Goal: Task Accomplishment & Management: Complete application form

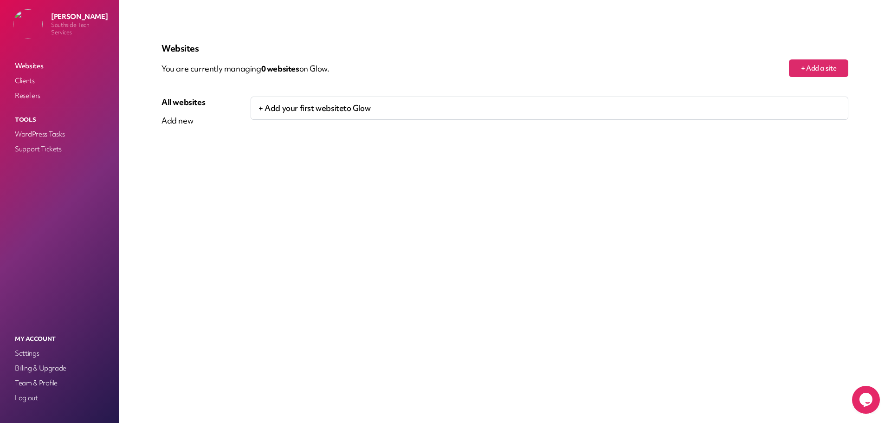
click at [328, 111] on p "+ Add your first website to Glow" at bounding box center [550, 108] width 598 height 23
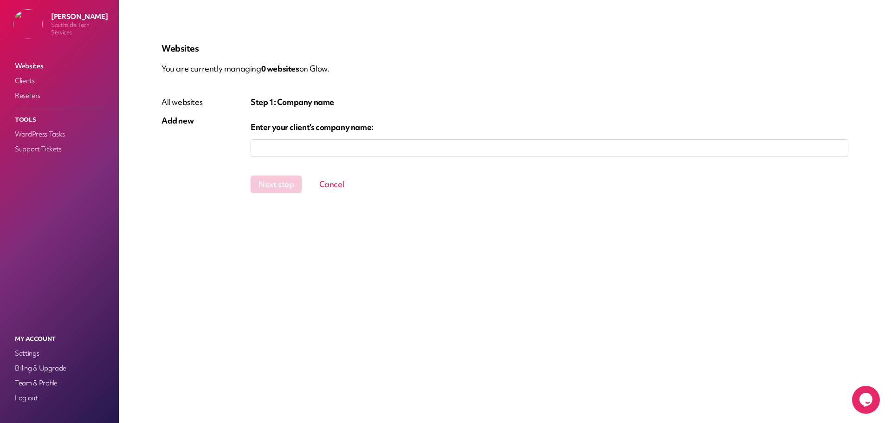
click at [281, 148] on input "company" at bounding box center [550, 148] width 598 height 18
click at [363, 150] on input "company" at bounding box center [550, 148] width 598 height 18
type input "**********"
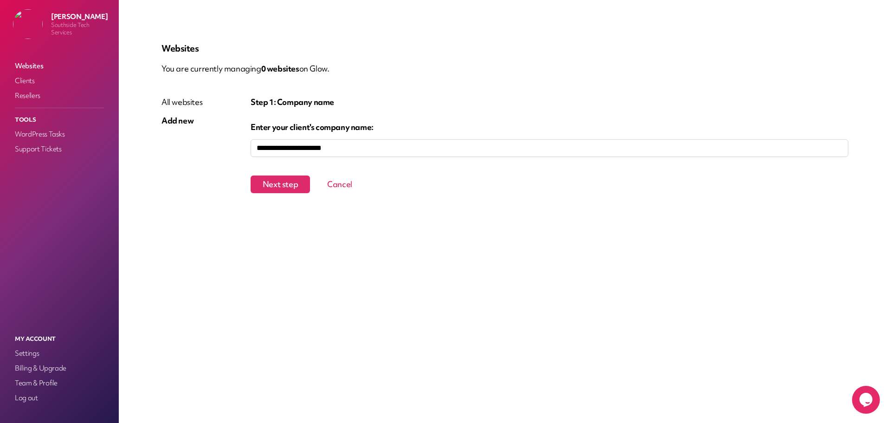
click at [342, 225] on div "Websites You are currently managing 0 website s on Glow. All websites Add new S…" at bounding box center [505, 211] width 732 height 378
click at [288, 182] on button "Next step" at bounding box center [280, 185] width 59 height 18
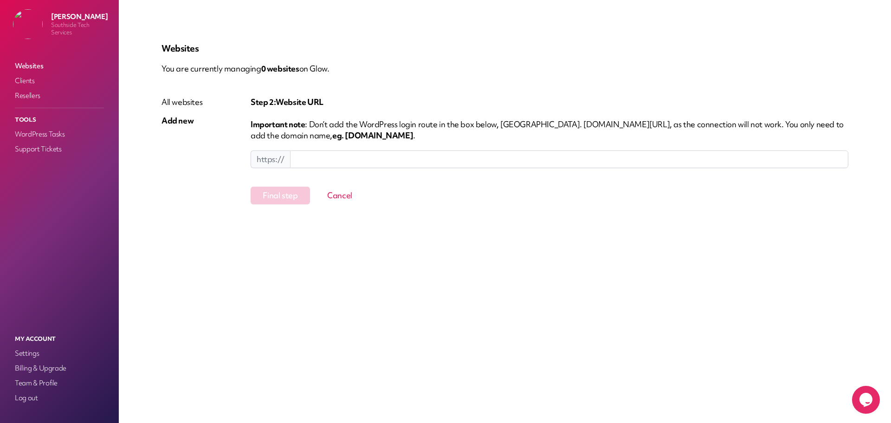
click at [319, 160] on input at bounding box center [569, 159] width 559 height 18
type input "**********"
click at [288, 197] on button "Final step" at bounding box center [280, 196] width 59 height 18
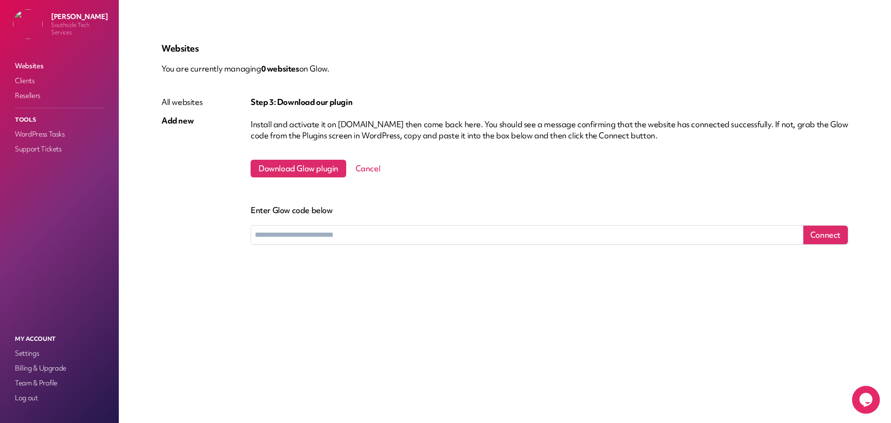
click at [341, 234] on input "text" at bounding box center [527, 235] width 553 height 19
click at [736, 333] on div "Websites You are currently managing 0 website s on Glow. All websites Add new S…" at bounding box center [505, 211] width 732 height 378
click at [369, 172] on button "Cancel" at bounding box center [368, 168] width 40 height 17
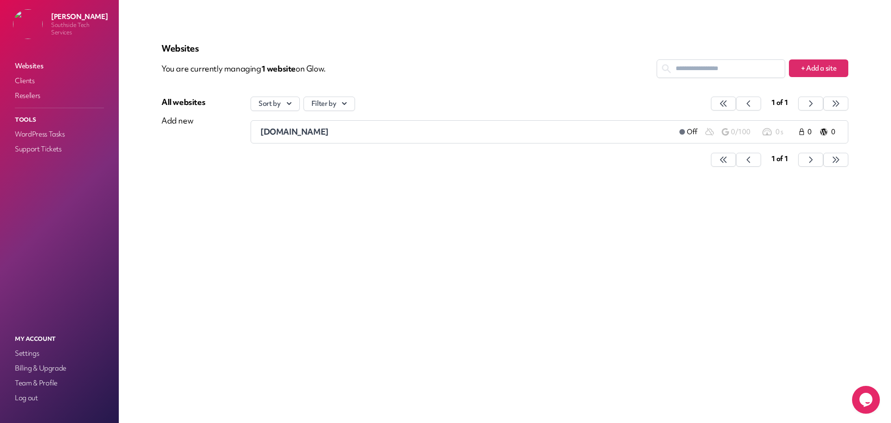
drag, startPoint x: 559, startPoint y: 220, endPoint x: 579, endPoint y: 191, distance: 34.8
click at [561, 218] on div "Websites You are currently managing 1 website on Glow. + Add a site All website…" at bounding box center [505, 211] width 732 height 378
click at [683, 132] on span at bounding box center [683, 132] width 6 height 6
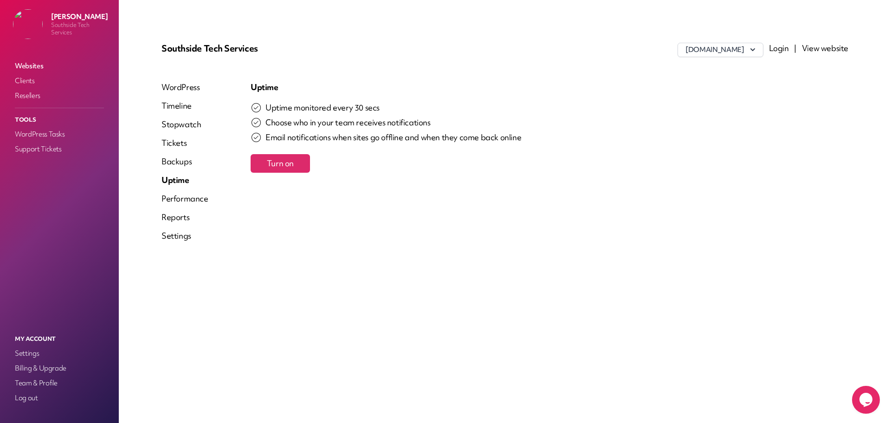
click at [286, 164] on span "Turn on" at bounding box center [280, 163] width 27 height 11
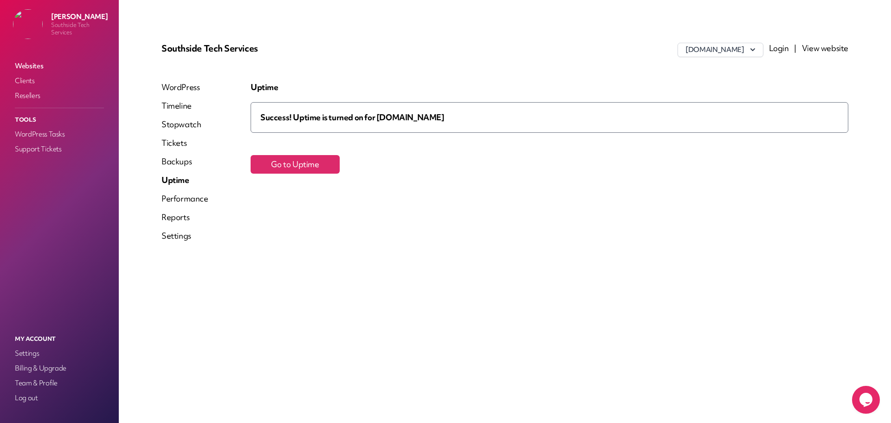
click at [409, 179] on div "Uptime Success! Uptime is turned on for [DOMAIN_NAME] Go to Uptime" at bounding box center [550, 165] width 598 height 167
click at [191, 196] on link "Performance" at bounding box center [185, 198] width 47 height 11
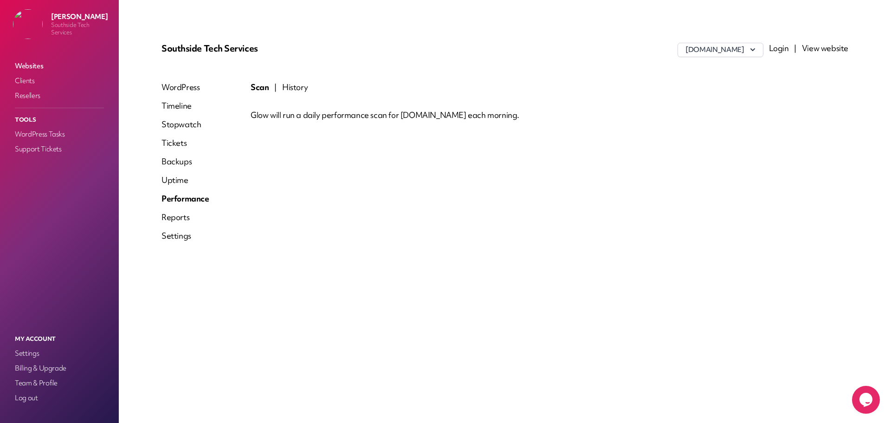
click at [182, 220] on link "Reports" at bounding box center [186, 217] width 48 height 11
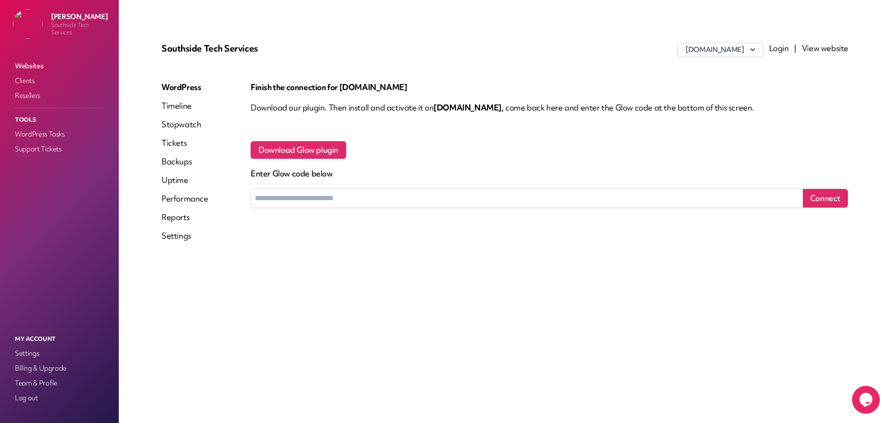
click at [172, 105] on link "Timeline" at bounding box center [185, 105] width 47 height 11
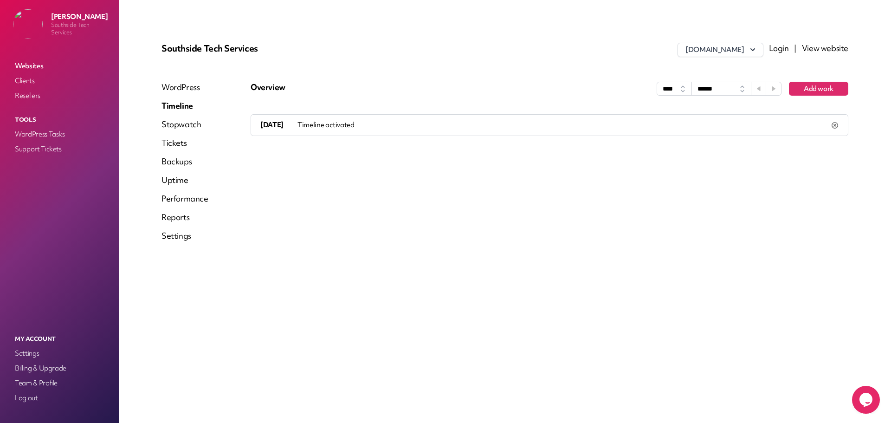
click at [359, 129] on div "[DATE] Timeline activated" at bounding box center [545, 125] width 571 height 10
drag, startPoint x: 497, startPoint y: 157, endPoint x: 737, endPoint y: 152, distance: 240.1
click at [513, 157] on div "Overview **** ****** Add work [DATE] Timeline activated" at bounding box center [550, 165] width 598 height 167
drag, startPoint x: 838, startPoint y: 125, endPoint x: 702, endPoint y: 175, distance: 144.2
click at [726, 175] on div "Overview **** ****** Add work [DATE] Timeline activated" at bounding box center [550, 165] width 598 height 167
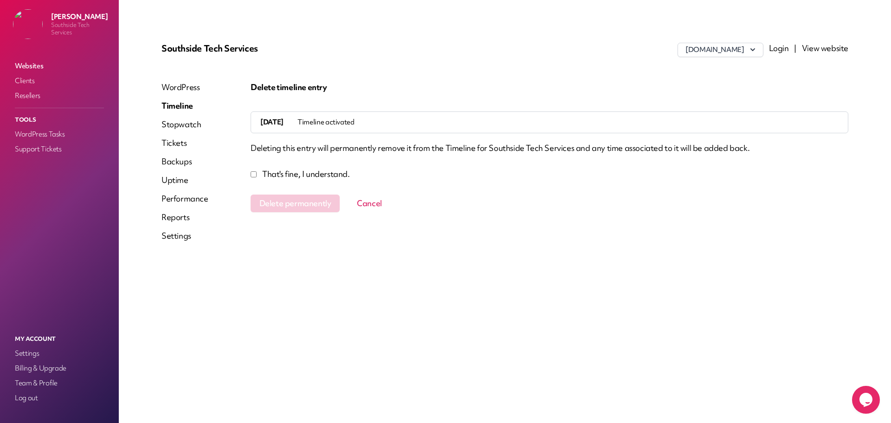
click at [189, 119] on link "Stopwatch" at bounding box center [185, 124] width 47 height 11
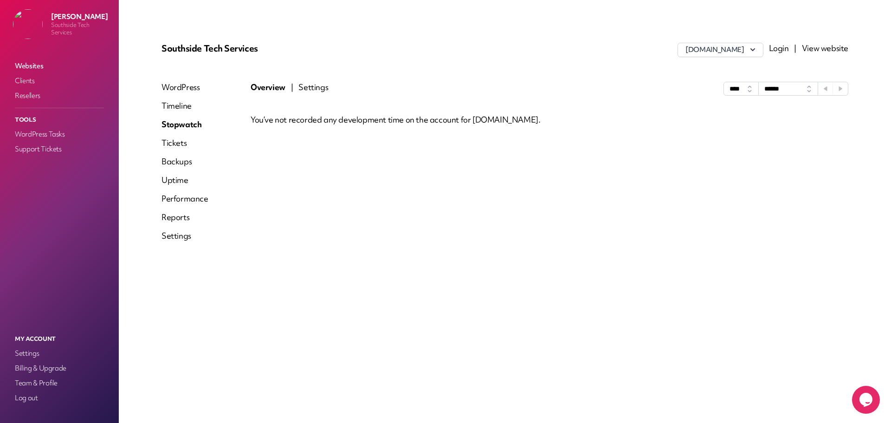
click at [402, 112] on div "Overview | Settings **** ****** You’ve not recorded any development time on the…" at bounding box center [550, 165] width 598 height 167
click at [522, 134] on div at bounding box center [550, 134] width 598 height 19
click at [320, 91] on span "Settings" at bounding box center [314, 89] width 30 height 14
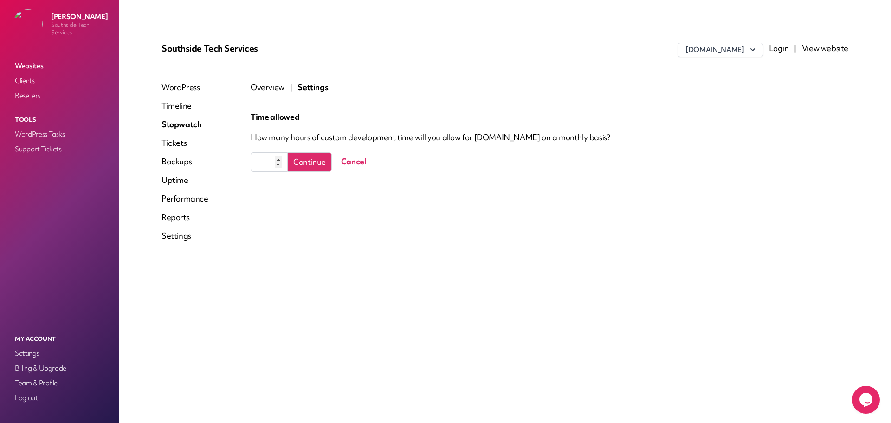
click at [271, 90] on span "Overview" at bounding box center [268, 87] width 34 height 11
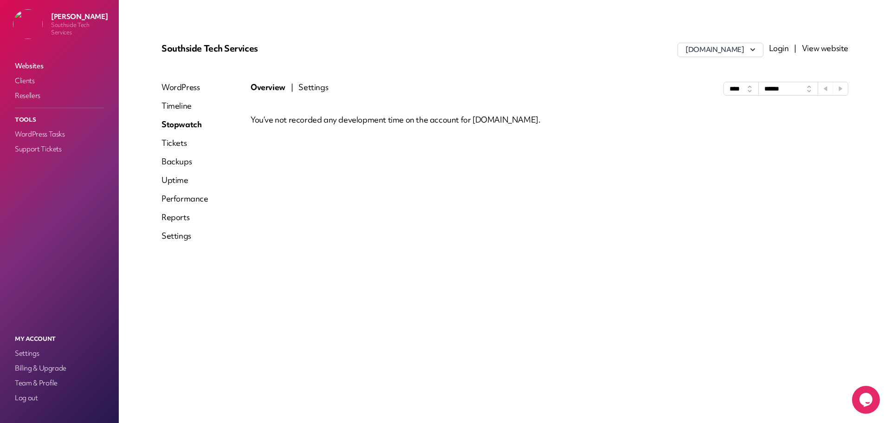
click at [280, 141] on div at bounding box center [550, 134] width 598 height 19
click at [181, 140] on link "Tickets" at bounding box center [185, 142] width 47 height 11
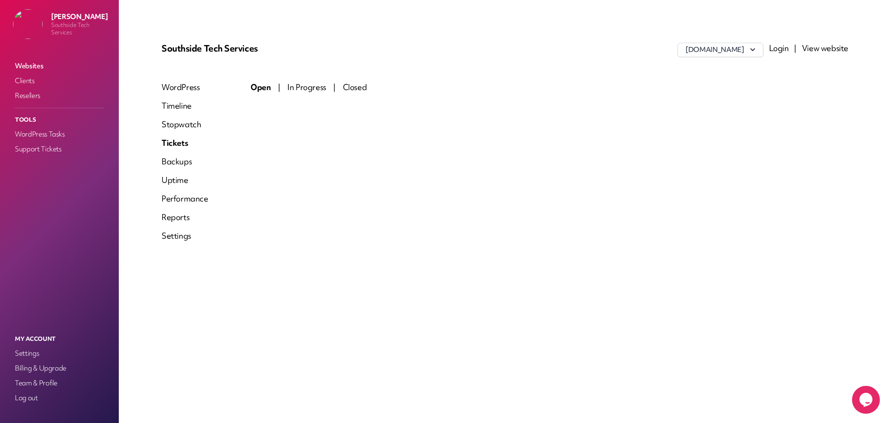
click at [293, 142] on div "Open | In Progress | Closed" at bounding box center [550, 165] width 598 height 167
drag, startPoint x: 621, startPoint y: 142, endPoint x: 717, endPoint y: 118, distance: 99.1
click at [646, 142] on div "Open | In Progress | Closed" at bounding box center [550, 165] width 598 height 167
click at [821, 48] on link "View website" at bounding box center [825, 48] width 46 height 11
click at [419, 166] on div "Open | In Progress | Closed" at bounding box center [550, 165] width 598 height 167
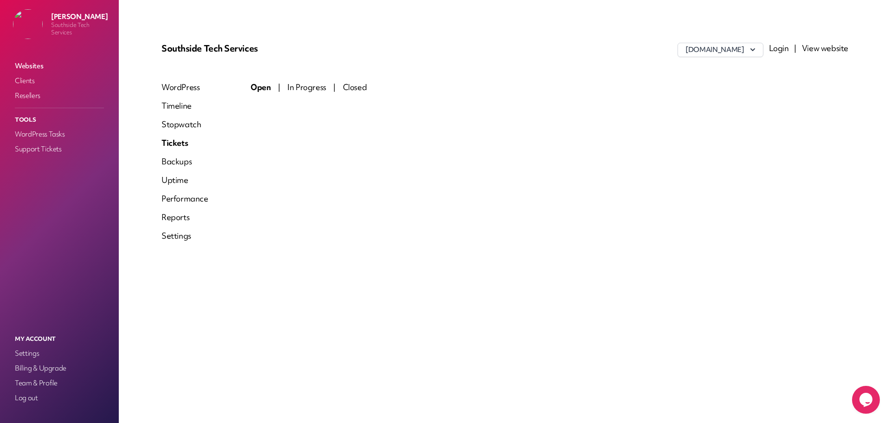
click at [372, 212] on div "Open | In Progress | Closed" at bounding box center [550, 165] width 598 height 167
click at [180, 164] on link "Backups" at bounding box center [185, 161] width 47 height 11
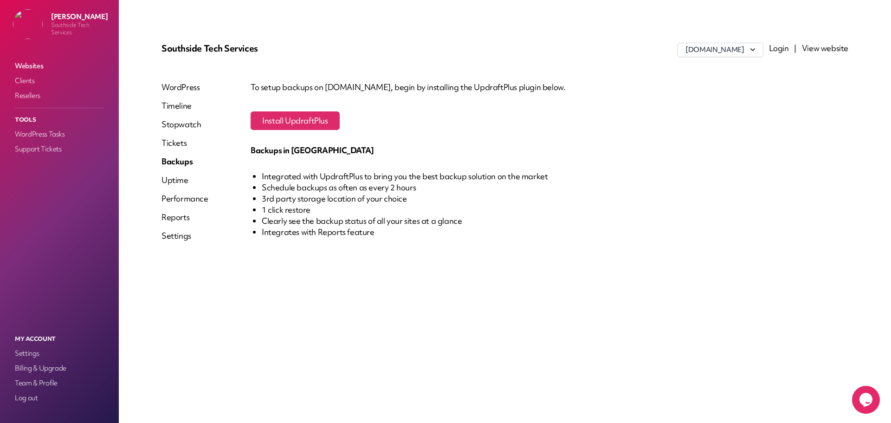
click at [178, 176] on link "Uptime" at bounding box center [185, 180] width 47 height 11
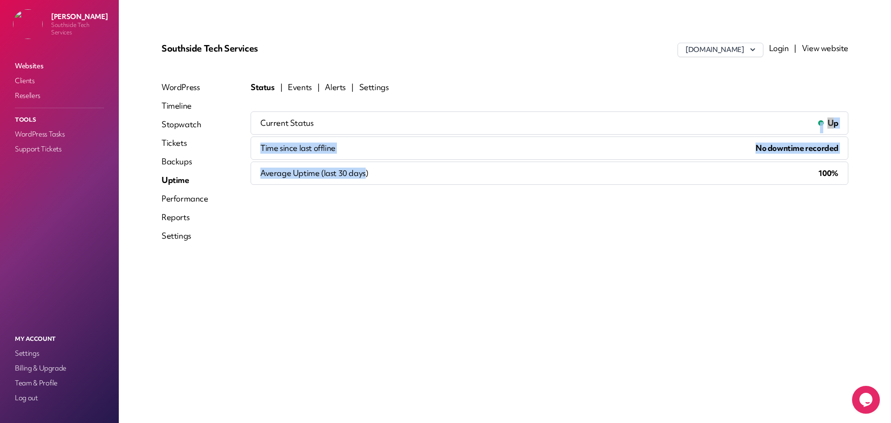
drag, startPoint x: 326, startPoint y: 125, endPoint x: 364, endPoint y: 215, distance: 97.4
click at [364, 215] on div "Status | Events | Alerts | Settings Current Status up Time since last offline N…" at bounding box center [550, 165] width 598 height 167
drag, startPoint x: 774, startPoint y: 115, endPoint x: 776, endPoint y: 216, distance: 100.8
click at [777, 215] on div "Status | Events | Alerts | Settings Current Status up Time since last offline N…" at bounding box center [550, 165] width 598 height 167
click at [776, 216] on div "Status | Events | Alerts | Settings Current Status up Time since last offline N…" at bounding box center [550, 165] width 598 height 167
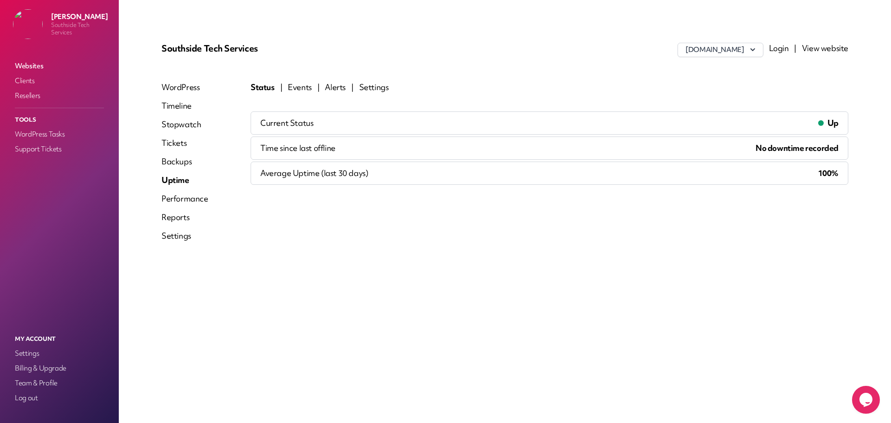
click at [788, 151] on span "No downtime recorded" at bounding box center [797, 148] width 83 height 11
click at [358, 171] on span "Average Uptime (last 30 days)" at bounding box center [314, 173] width 108 height 11
click at [360, 211] on div "Status | Events | Alerts | Settings Current Status up Time since last offline N…" at bounding box center [550, 165] width 598 height 167
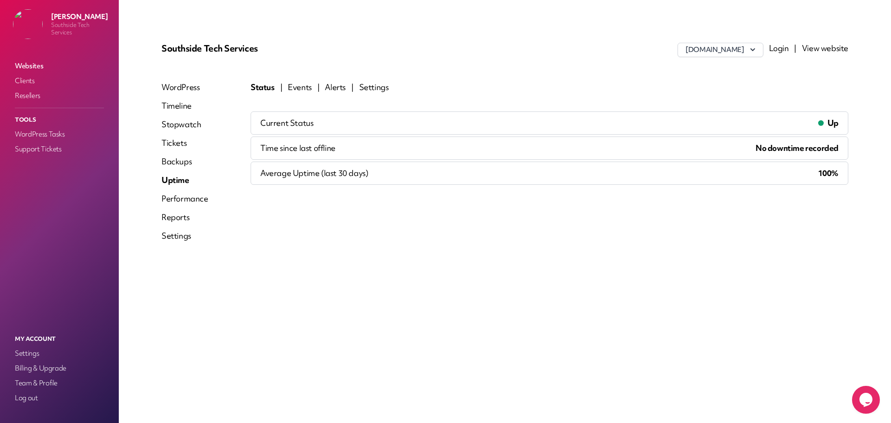
click at [306, 83] on link "Events" at bounding box center [300, 87] width 24 height 11
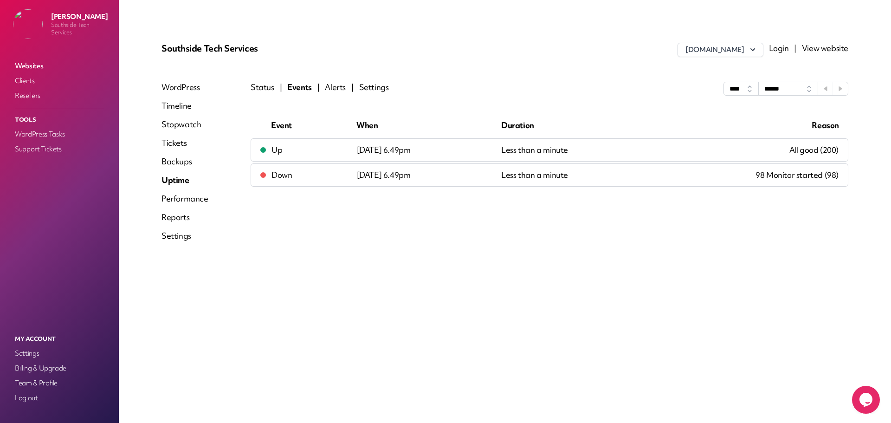
click at [332, 85] on link "Alerts" at bounding box center [335, 89] width 21 height 14
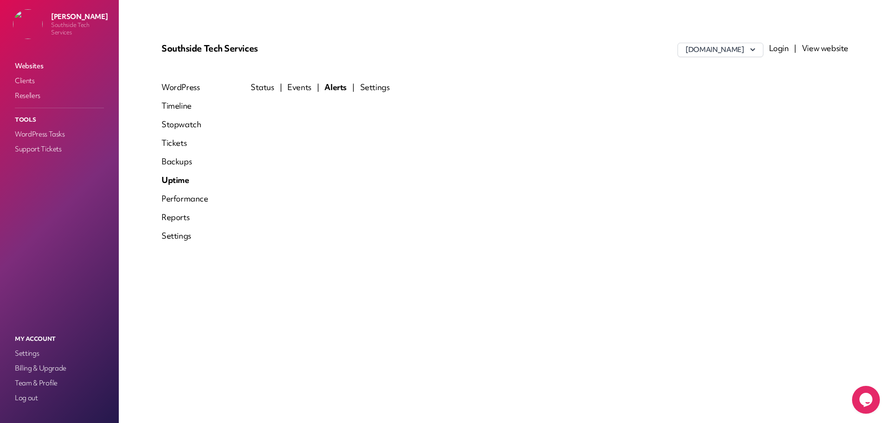
select select "**"
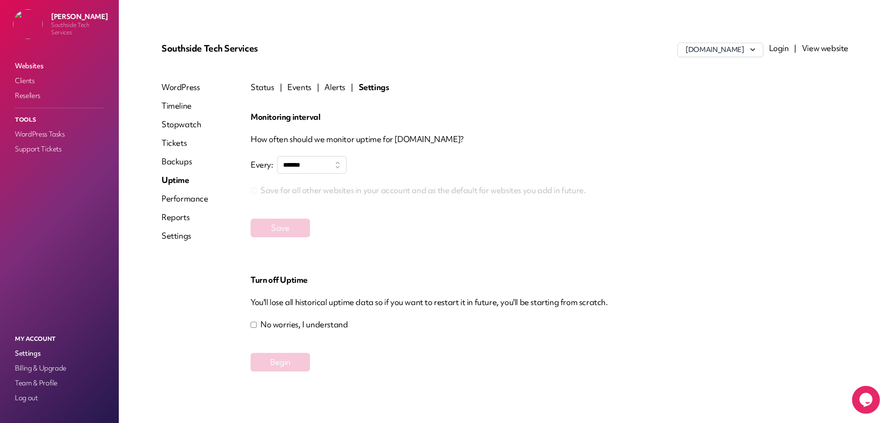
click at [188, 195] on link "Performance" at bounding box center [185, 198] width 47 height 11
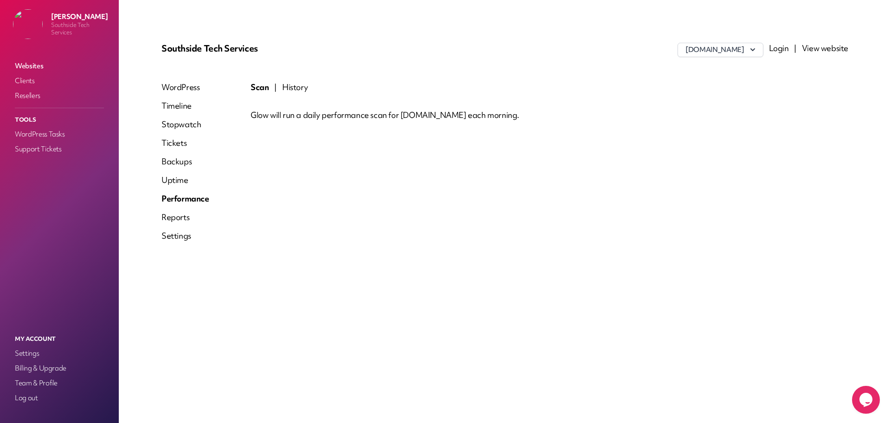
click at [312, 178] on div "Scan | History Glow will run a daily performance scan for [DOMAIN_NAME] each mo…" at bounding box center [550, 165] width 598 height 167
click at [298, 88] on button "History" at bounding box center [295, 87] width 26 height 11
click at [167, 219] on link "Reports" at bounding box center [186, 217] width 48 height 11
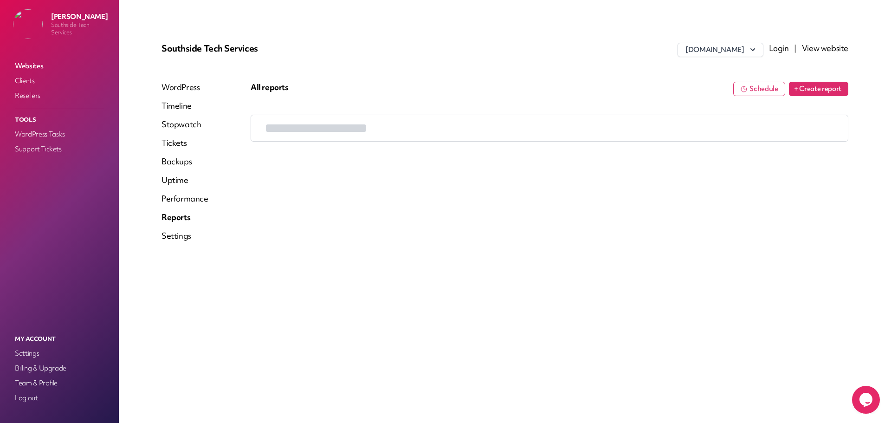
click at [539, 195] on div at bounding box center [550, 198] width 598 height 167
click at [182, 237] on link "Settings" at bounding box center [185, 235] width 47 height 11
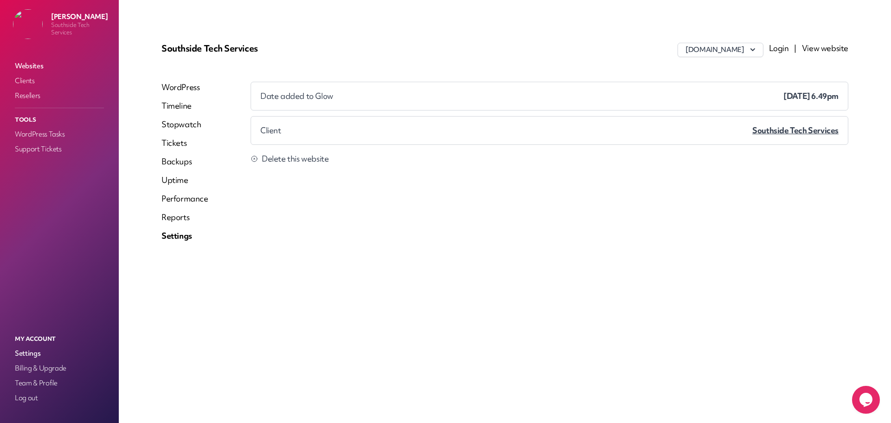
drag, startPoint x: 272, startPoint y: 275, endPoint x: 272, endPoint y: 259, distance: 15.8
click at [272, 259] on div "Southside Tech Services [DOMAIN_NAME] Login | View website WordPress Timeline S…" at bounding box center [505, 211] width 732 height 378
click at [44, 131] on link "WordPress Tasks" at bounding box center [59, 134] width 93 height 13
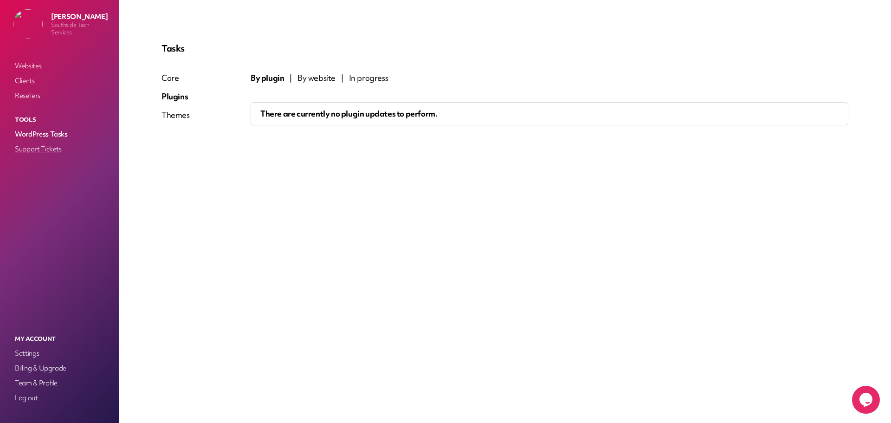
click at [42, 149] on link "Support Tickets" at bounding box center [59, 149] width 93 height 13
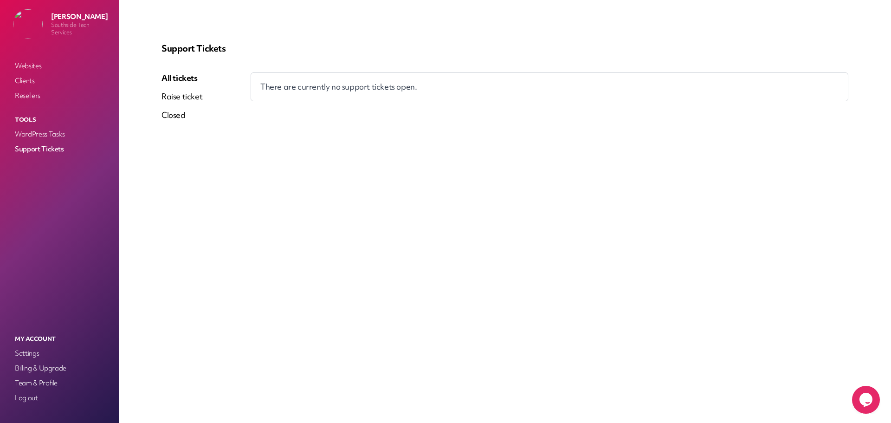
click at [354, 164] on div "Support Tickets All tickets Raise ticket Closed There are currently no support …" at bounding box center [505, 211] width 732 height 378
click at [315, 90] on span "There are currently no support tickets open." at bounding box center [338, 86] width 156 height 11
click at [334, 152] on div "Support Tickets All tickets Raise ticket Closed There are currently no support …" at bounding box center [505, 211] width 732 height 378
click at [190, 98] on link "Raise ticket" at bounding box center [182, 96] width 41 height 11
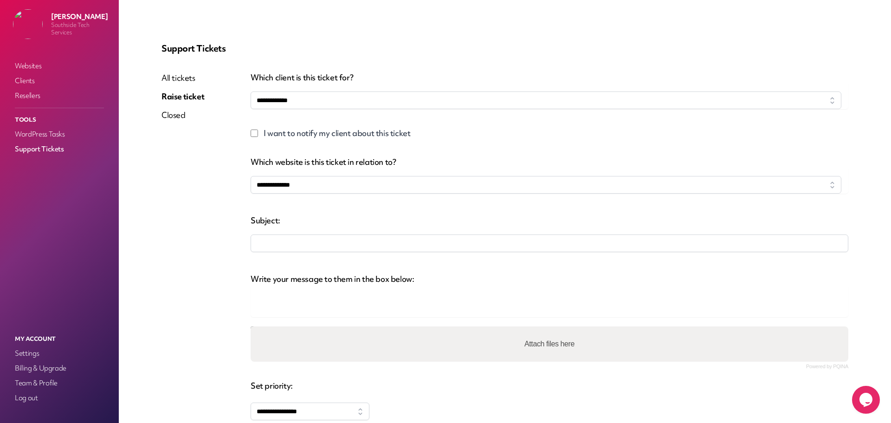
select select
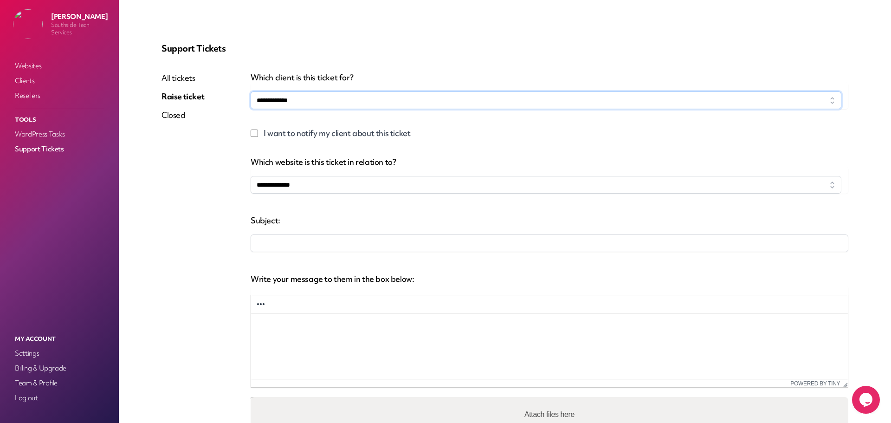
click at [309, 105] on select "**********" at bounding box center [546, 100] width 591 height 18
select select "****"
click at [251, 91] on select "**********" at bounding box center [546, 100] width 591 height 18
select select "**********"
click at [251, 176] on select "**********" at bounding box center [546, 185] width 591 height 18
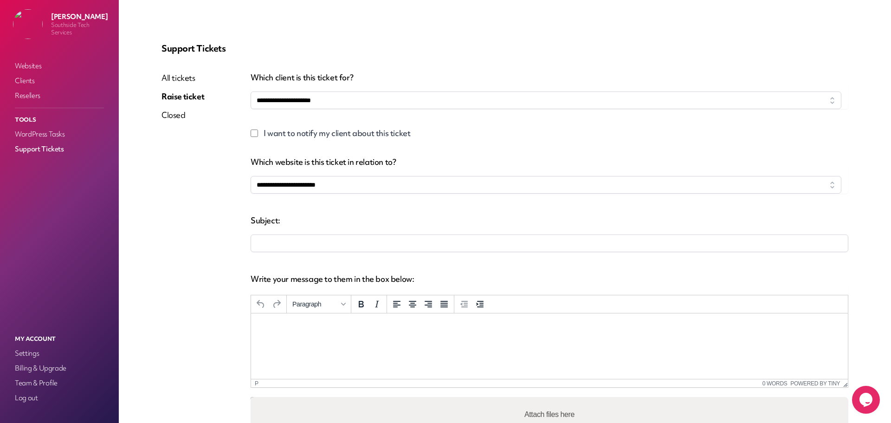
click at [283, 240] on input "company" at bounding box center [550, 243] width 598 height 18
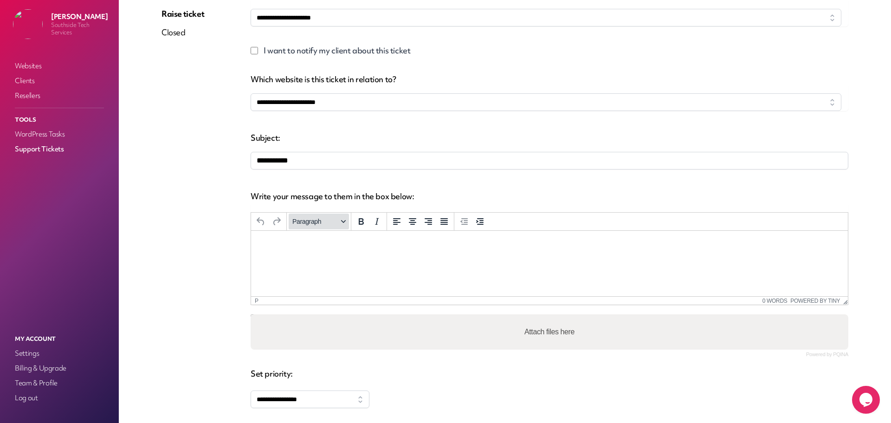
scroll to position [152, 0]
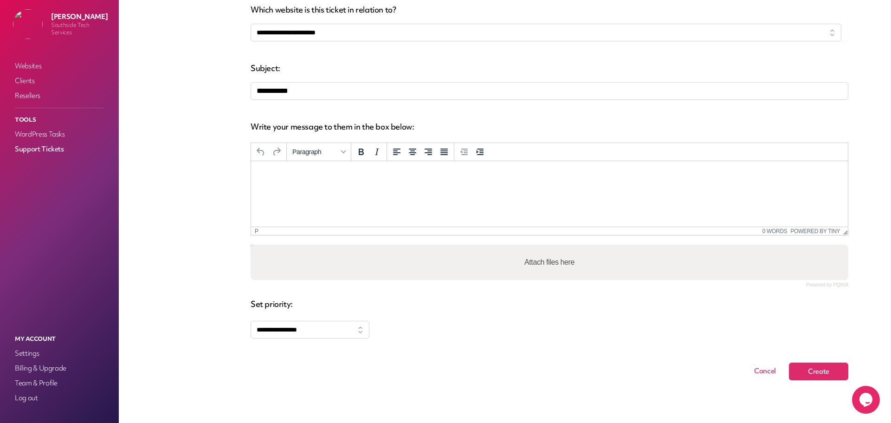
click at [354, 186] on html at bounding box center [549, 173] width 597 height 25
click at [828, 233] on link "Powered by Tiny" at bounding box center [816, 231] width 50 height 7
click at [288, 186] on html "****" at bounding box center [549, 173] width 597 height 25
click at [303, 337] on select "**********" at bounding box center [310, 330] width 119 height 18
click at [251, 321] on select "**********" at bounding box center [310, 330] width 119 height 18
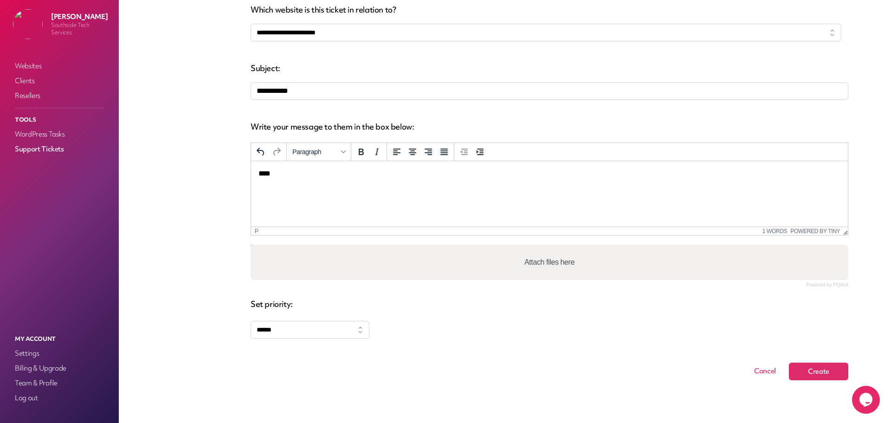
click at [482, 353] on form "**********" at bounding box center [550, 151] width 598 height 460
click at [825, 373] on button "Create" at bounding box center [818, 372] width 59 height 18
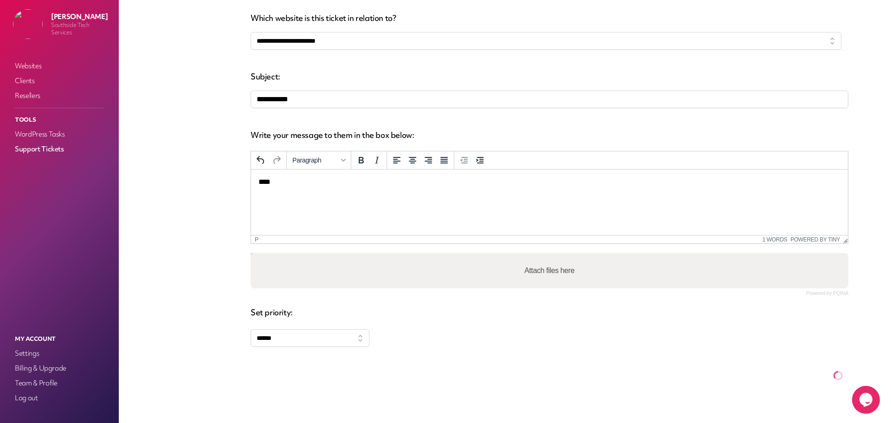
scroll to position [0, 0]
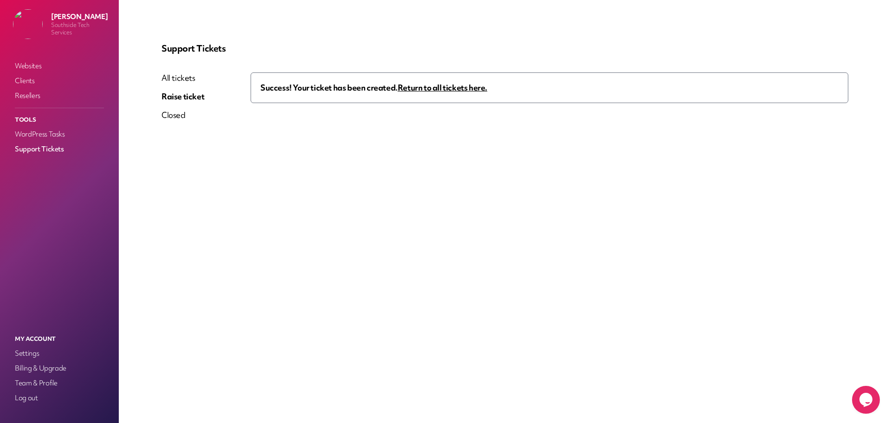
click at [462, 83] on link "Return to all tickets here." at bounding box center [443, 87] width 90 height 11
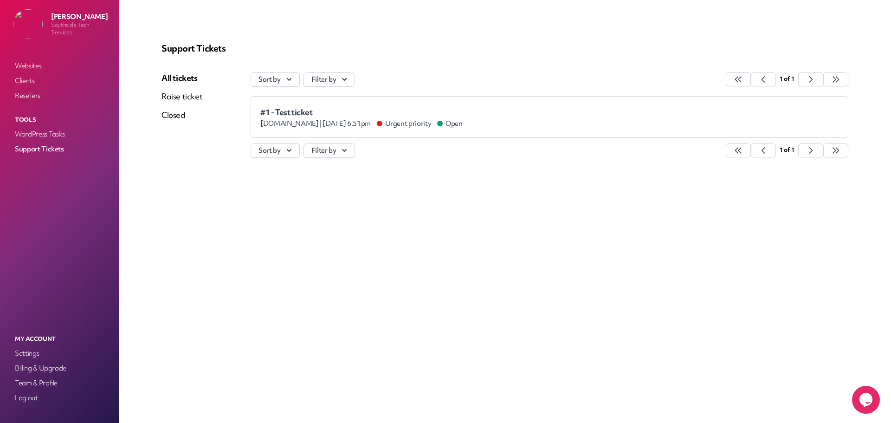
click at [286, 202] on div "Support Tickets All tickets Raise ticket Closed Sort by Filter by 1 of 1 #1 - T…" at bounding box center [505, 211] width 732 height 378
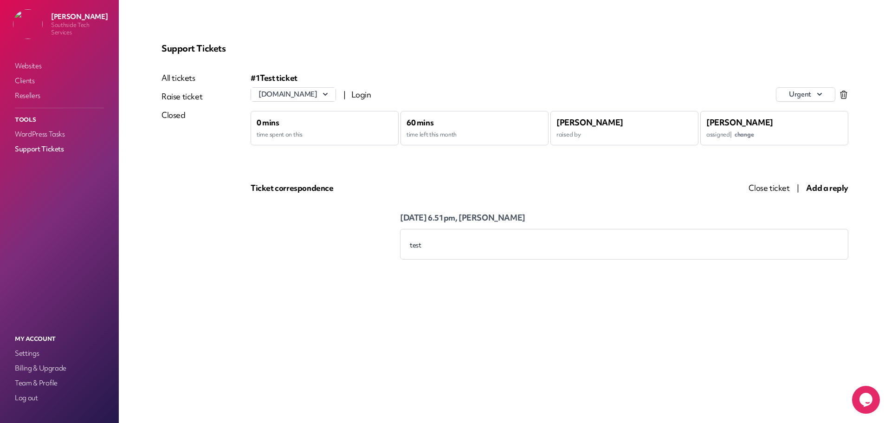
click at [481, 245] on p "test" at bounding box center [624, 245] width 429 height 9
click at [277, 185] on span "Ticket correspondence" at bounding box center [292, 187] width 83 height 11
click at [294, 225] on div "#1 Test ticket [DOMAIN_NAME] | Login urgent 0 mins time spent on this 60 mins t…" at bounding box center [550, 165] width 598 height 187
drag, startPoint x: 579, startPoint y: 208, endPoint x: 590, endPoint y: 208, distance: 11.1
click at [584, 208] on div "[DATE] 6.51pm, [PERSON_NAME] test" at bounding box center [550, 203] width 598 height 19
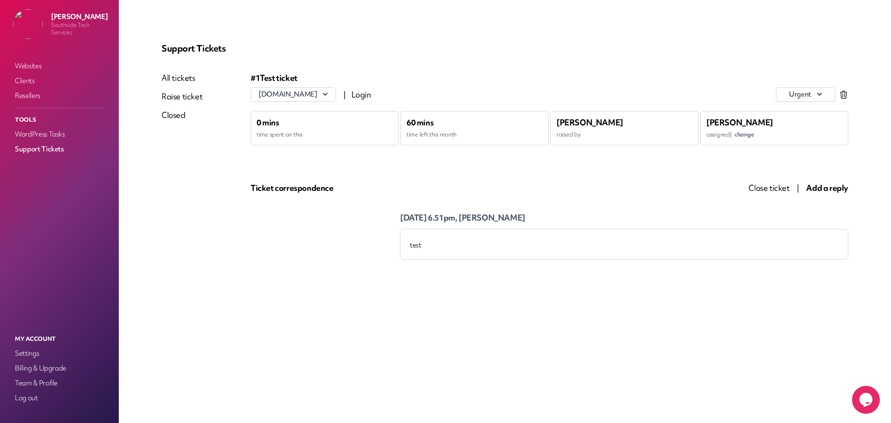
click at [607, 167] on div "#1 Test ticket [DOMAIN_NAME] | Login urgent 0 mins time spent on this 60 mins t…" at bounding box center [550, 142] width 598 height 140
click at [32, 338] on p "My Account" at bounding box center [59, 339] width 93 height 12
click at [29, 354] on link "Settings" at bounding box center [59, 353] width 93 height 13
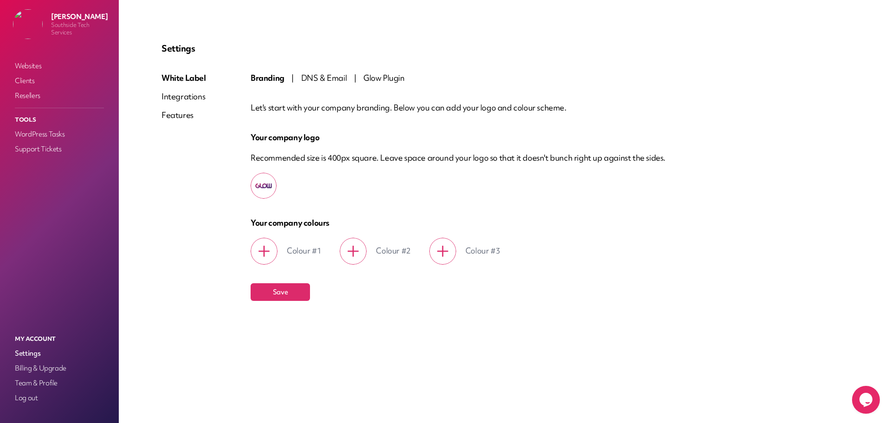
click at [312, 76] on span "DNS & Email" at bounding box center [324, 77] width 46 height 11
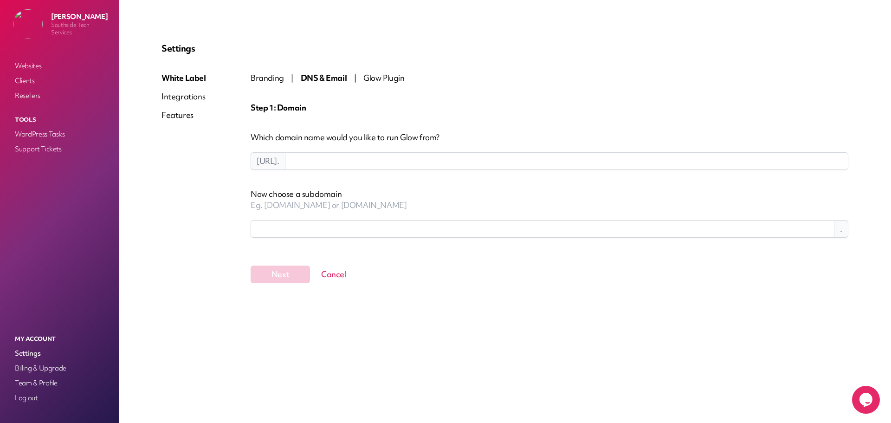
click at [327, 161] on input at bounding box center [567, 161] width 564 height 18
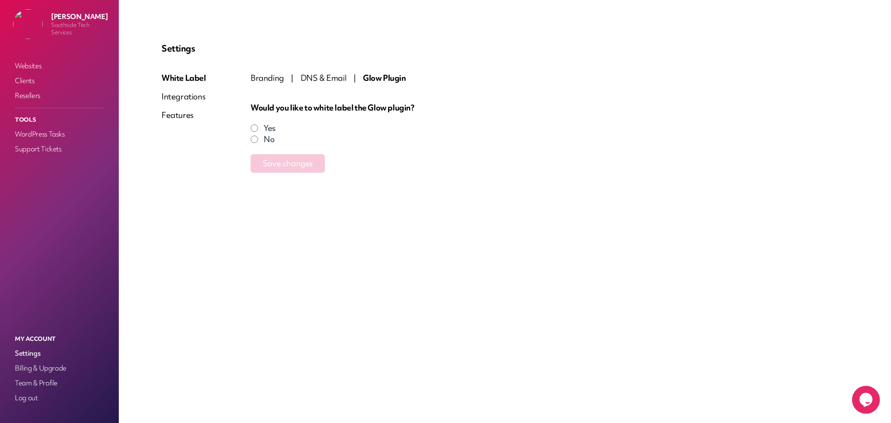
click at [304, 80] on span "DNS & Email" at bounding box center [324, 77] width 46 height 11
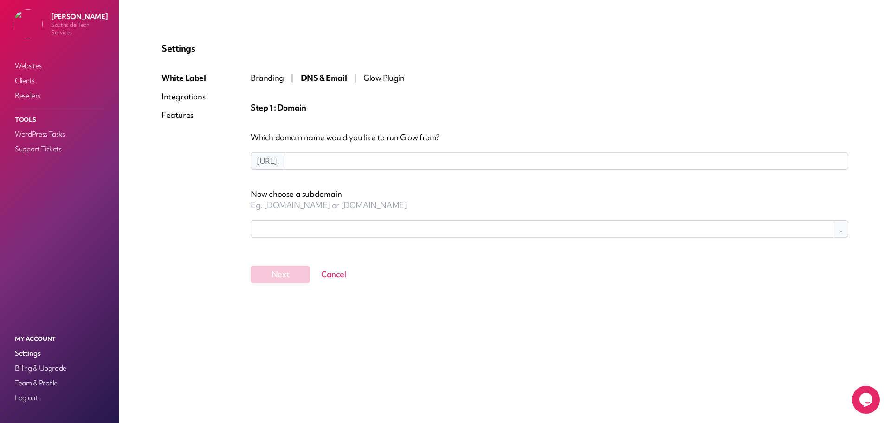
click at [249, 80] on div "White Label Integrations Features" at bounding box center [206, 177] width 89 height 211
click at [194, 101] on div "Integrations" at bounding box center [184, 96] width 45 height 11
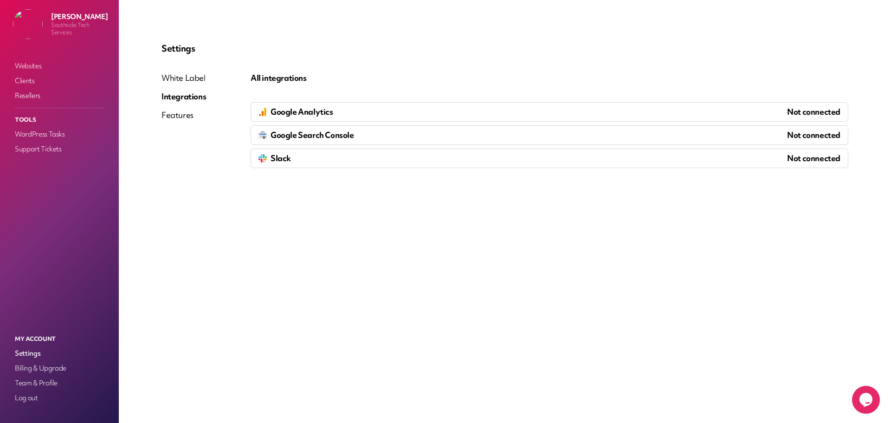
click at [165, 115] on div "Features" at bounding box center [184, 115] width 45 height 11
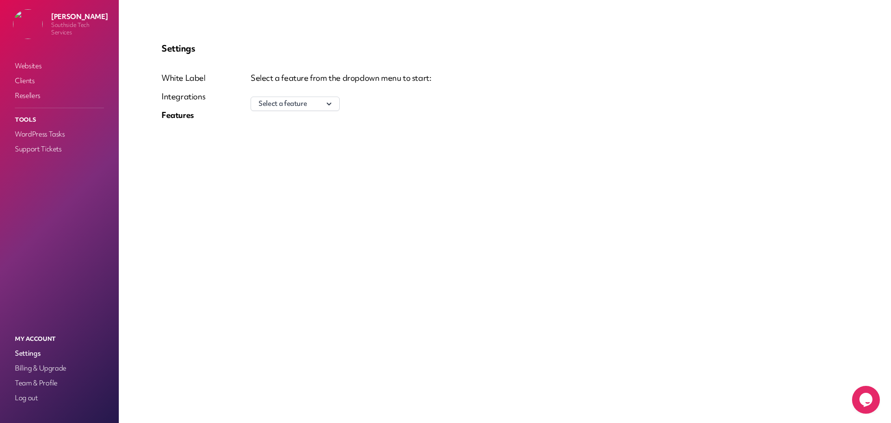
drag, startPoint x: 345, startPoint y: 101, endPoint x: 315, endPoint y: 100, distance: 29.3
click at [344, 101] on div "Select a feature" at bounding box center [550, 104] width 598 height 14
click at [315, 100] on button "Select a feature" at bounding box center [295, 104] width 89 height 14
click at [278, 124] on p "Support tickets" at bounding box center [295, 121] width 88 height 13
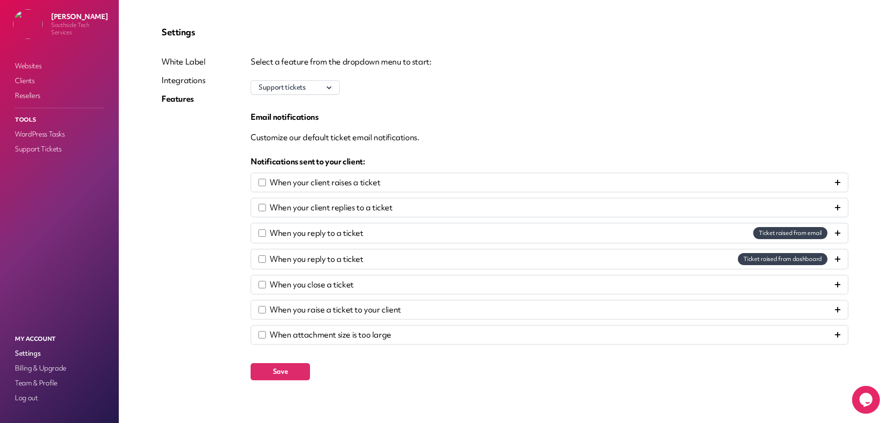
scroll to position [24, 0]
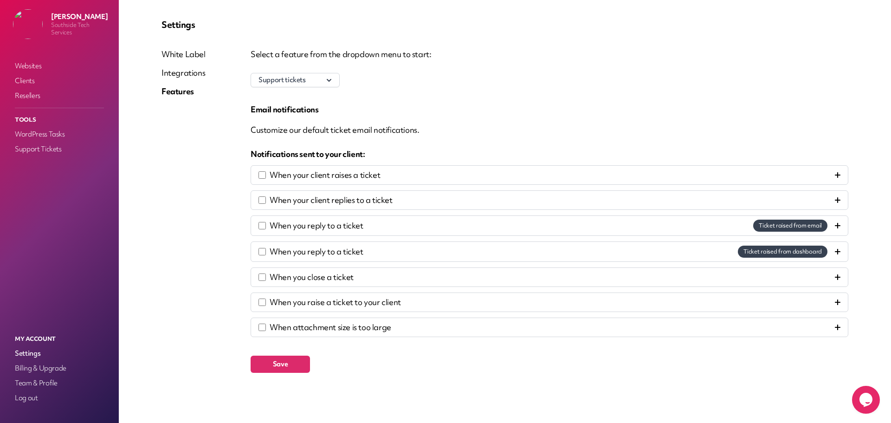
click at [183, 170] on div "White Label Integrations Features" at bounding box center [184, 215] width 44 height 332
click at [35, 66] on link "Websites" at bounding box center [59, 65] width 93 height 13
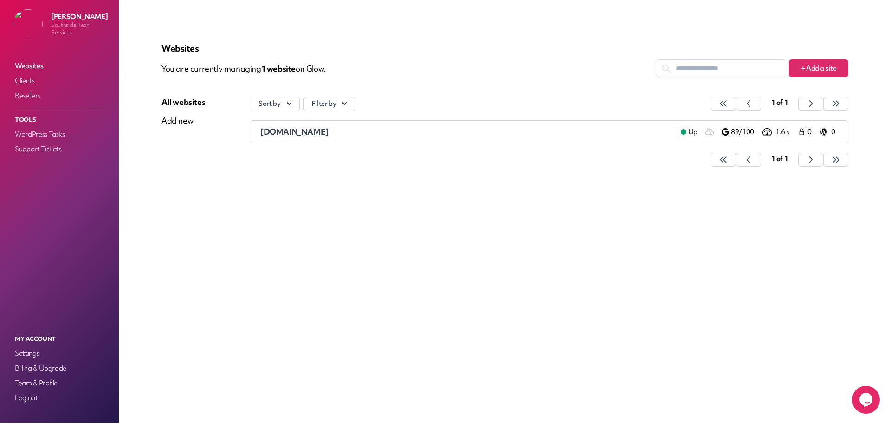
click at [728, 182] on div "Websites You are currently managing 1 website on Glow. + Add a site All website…" at bounding box center [504, 110] width 709 height 156
click at [736, 133] on p "89/100" at bounding box center [746, 132] width 30 height 10
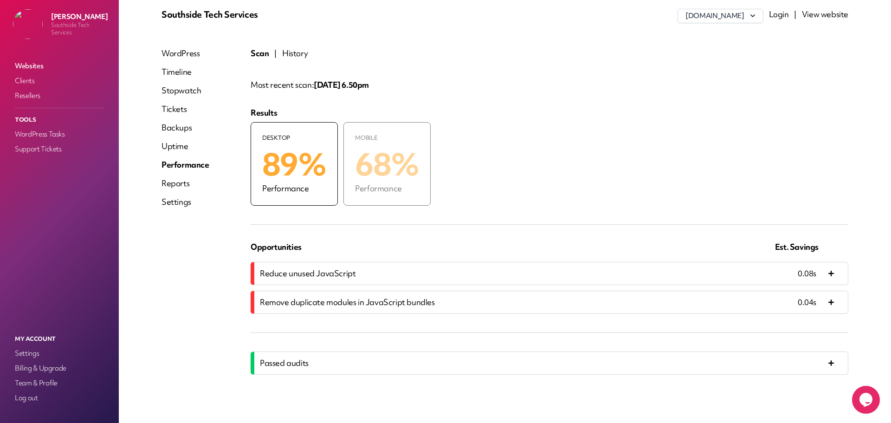
click at [398, 157] on p "68%" at bounding box center [387, 164] width 64 height 45
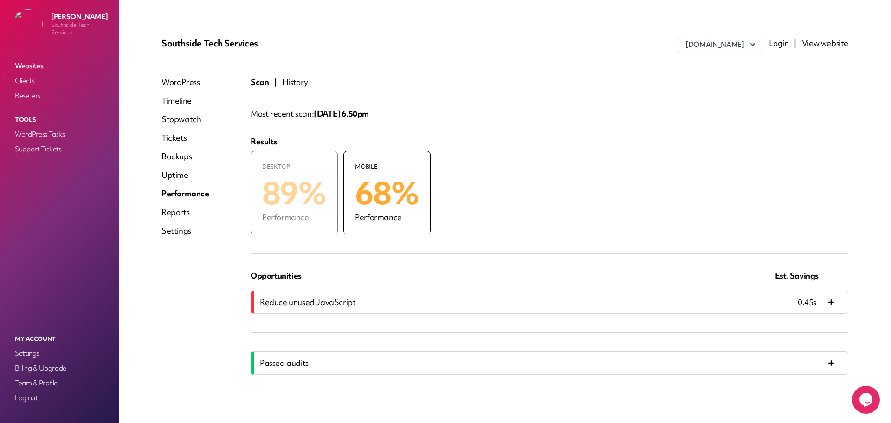
click at [306, 196] on p "89%" at bounding box center [294, 193] width 64 height 45
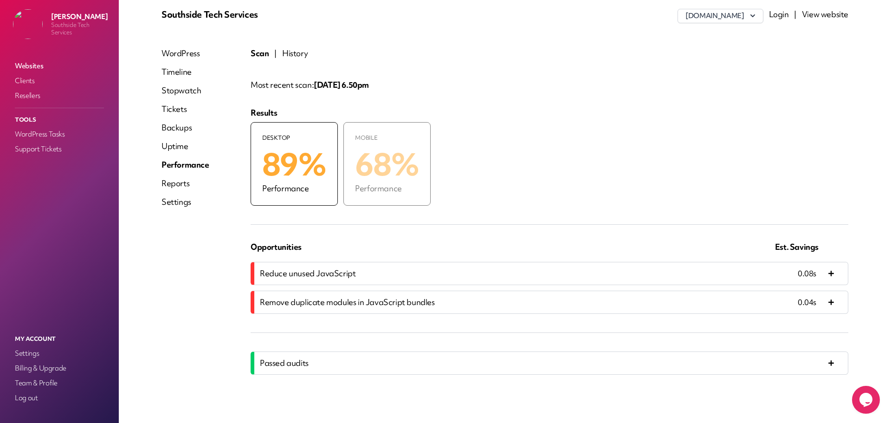
click at [299, 361] on span "Passed audits" at bounding box center [284, 363] width 49 height 11
click at [829, 363] on icon at bounding box center [832, 363] width 6 height 6
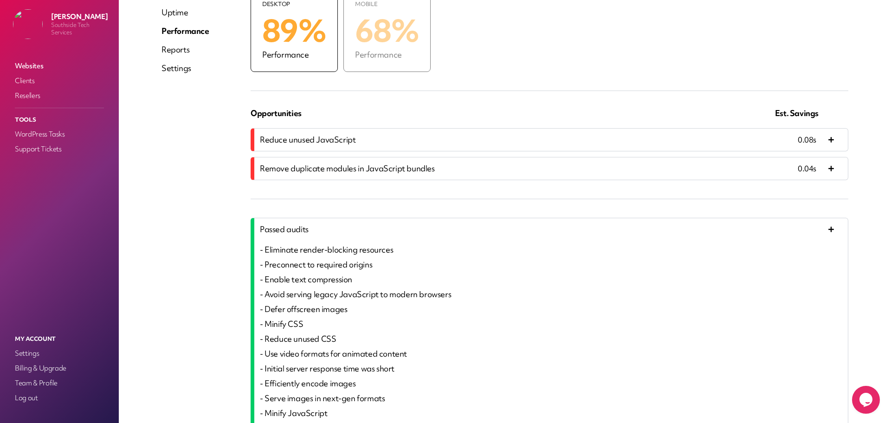
scroll to position [266, 0]
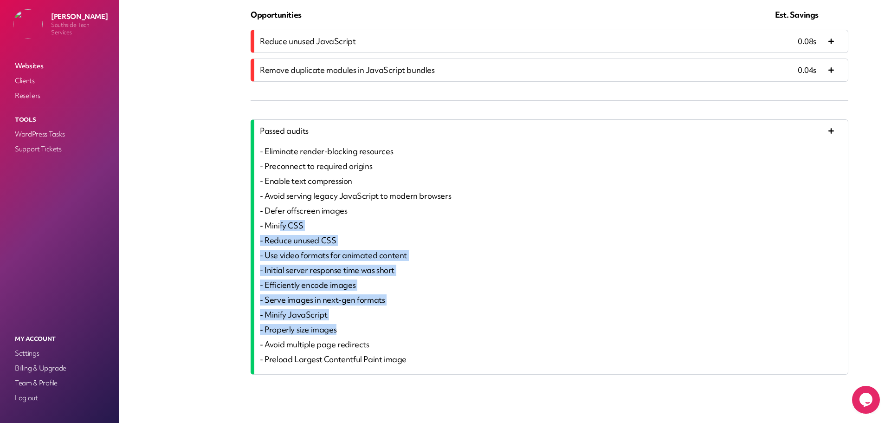
drag, startPoint x: 309, startPoint y: 256, endPoint x: 367, endPoint y: 326, distance: 91.0
click at [364, 329] on div "- Eliminate render-blocking resources - Preconnect to required origins - Enable…" at bounding box center [551, 255] width 583 height 219
click at [394, 295] on p "- Serve images in next-gen formats" at bounding box center [551, 299] width 583 height 11
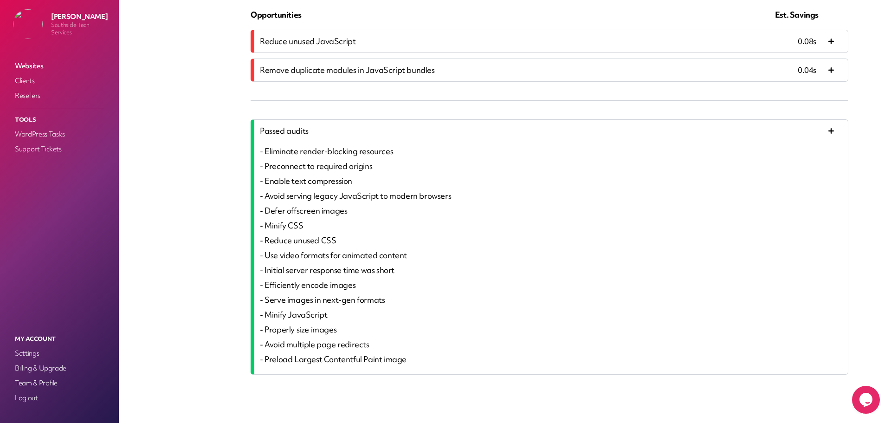
scroll to position [34, 0]
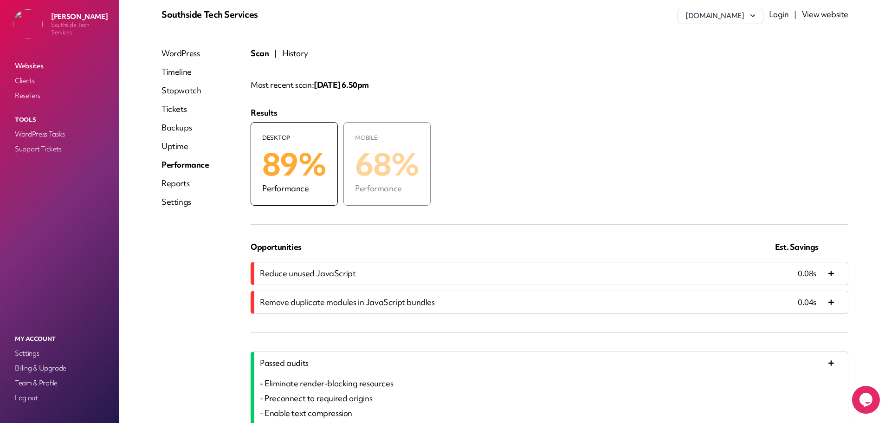
click at [819, 300] on div "0.04s" at bounding box center [804, 302] width 78 height 11
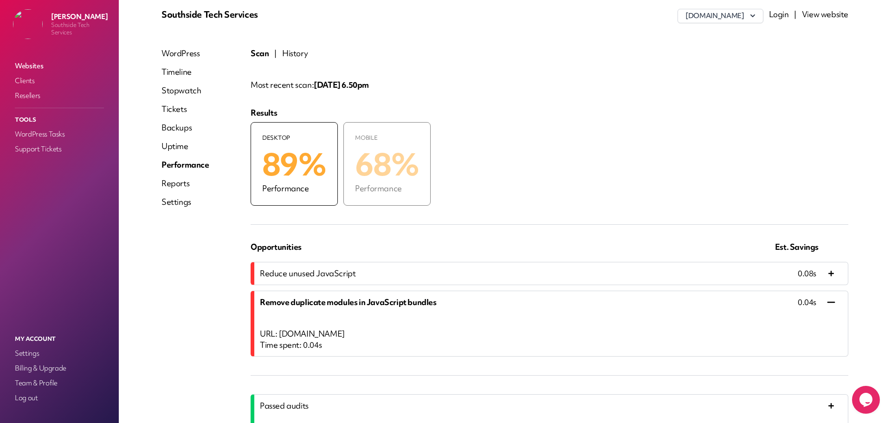
click at [827, 265] on li "Reduce unused JavaScript 0.08s URL: [DOMAIN_NAME] Time spent: 0.08s" at bounding box center [550, 273] width 598 height 23
click at [829, 271] on icon at bounding box center [832, 274] width 6 height 6
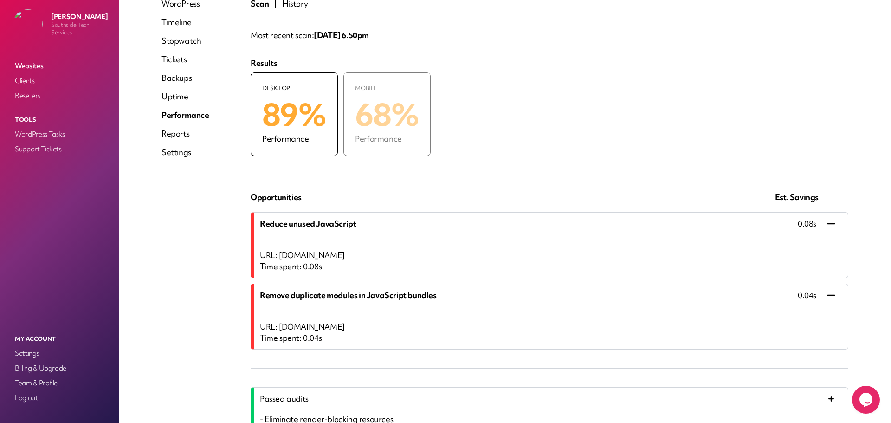
scroll to position [0, 0]
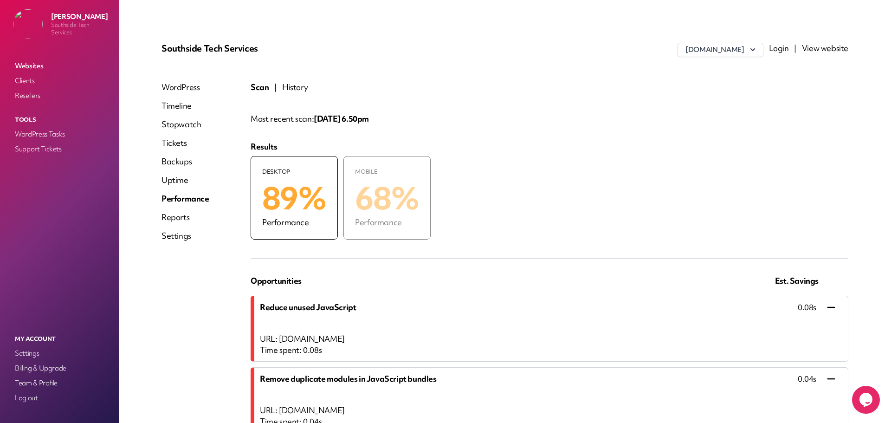
click at [388, 182] on p "68%" at bounding box center [387, 198] width 64 height 45
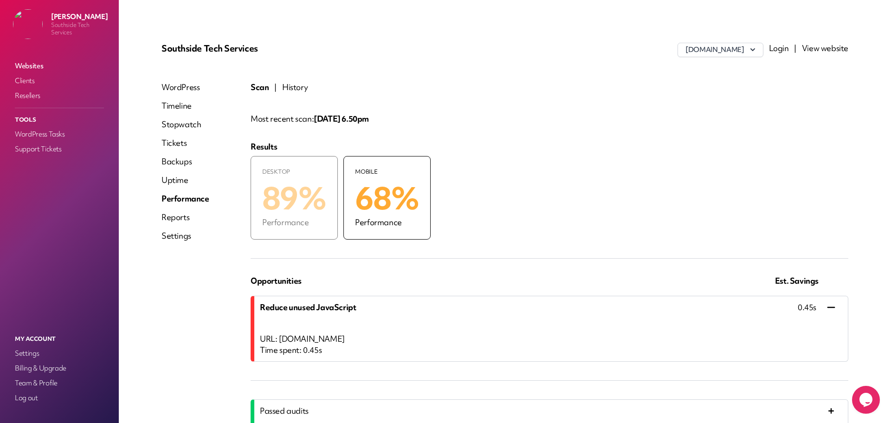
click at [693, 39] on div "Southside Tech Services [DOMAIN_NAME] Login | View website WordPress Timeline S…" at bounding box center [504, 359] width 709 height 655
click at [696, 49] on button "[DOMAIN_NAME]" at bounding box center [720, 50] width 85 height 14
click at [559, 127] on div "Most recent scan: [DATE] 6.50pm" at bounding box center [550, 123] width 598 height 24
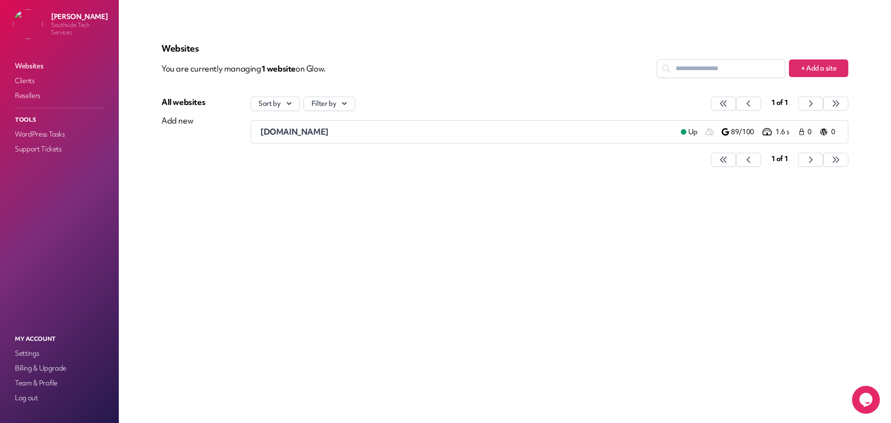
click at [28, 32] on img at bounding box center [28, 24] width 30 height 30
click at [827, 130] on icon at bounding box center [823, 131] width 7 height 9
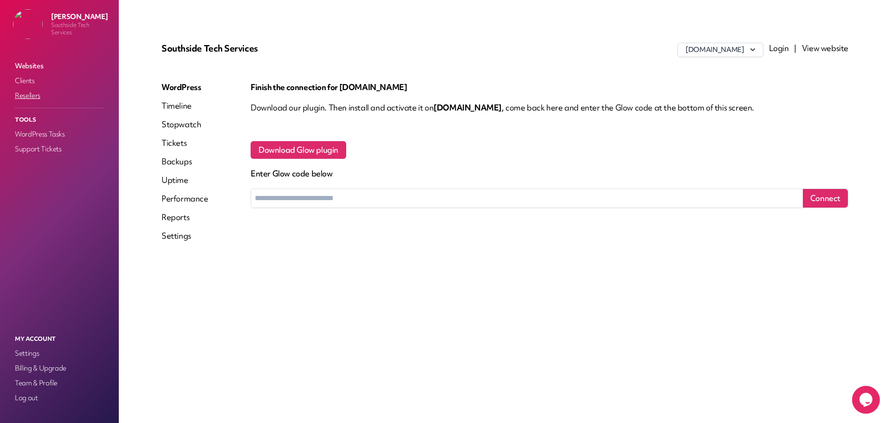
click at [33, 95] on link "Resellers" at bounding box center [59, 95] width 93 height 13
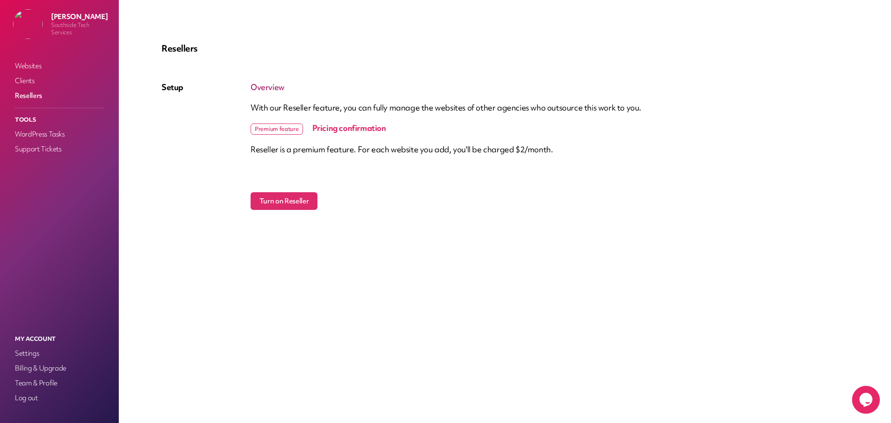
click at [282, 131] on span "Premium feature" at bounding box center [277, 129] width 52 height 11
click at [185, 185] on div "Setup" at bounding box center [206, 146] width 89 height 128
